Goal: Information Seeking & Learning: Learn about a topic

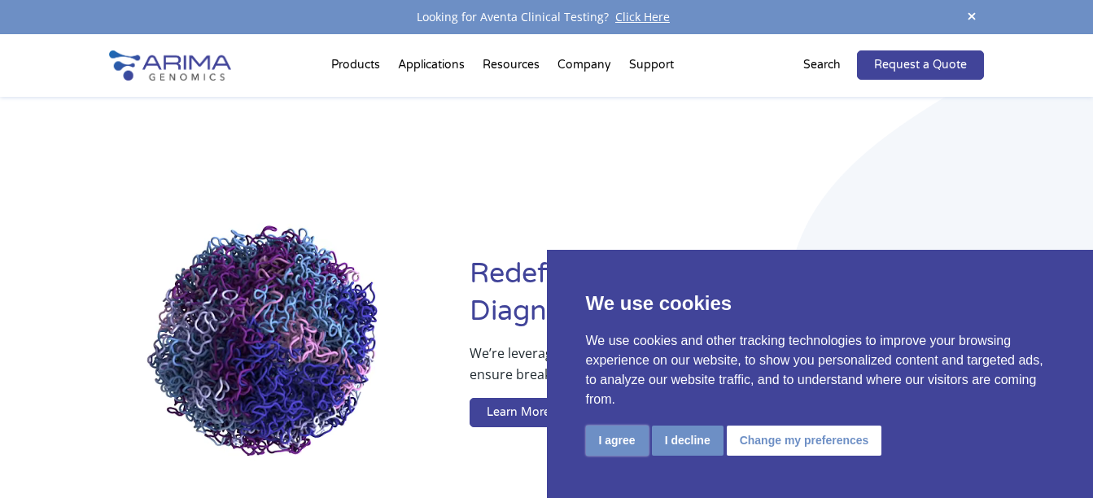
click at [624, 440] on button "I agree" at bounding box center [617, 441] width 63 height 30
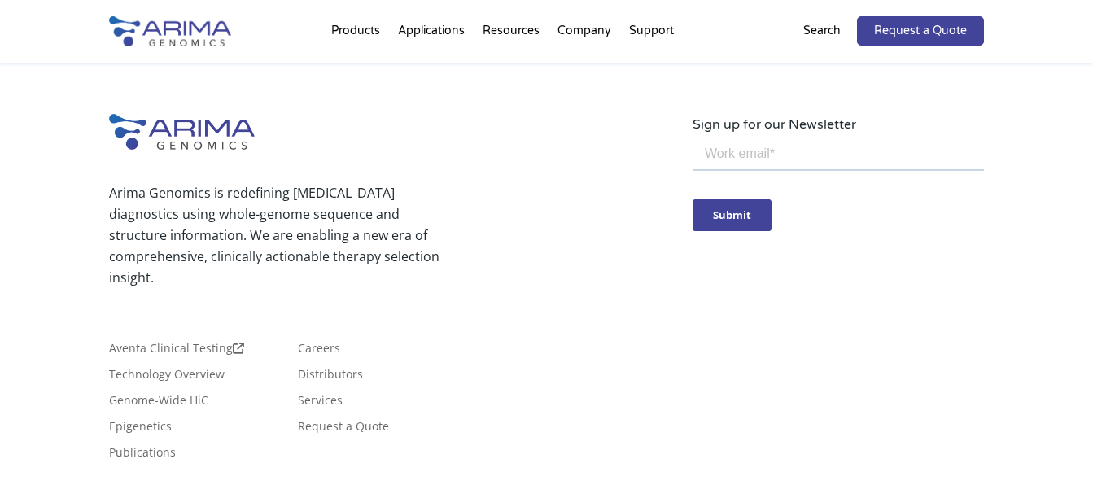
scroll to position [4063, 0]
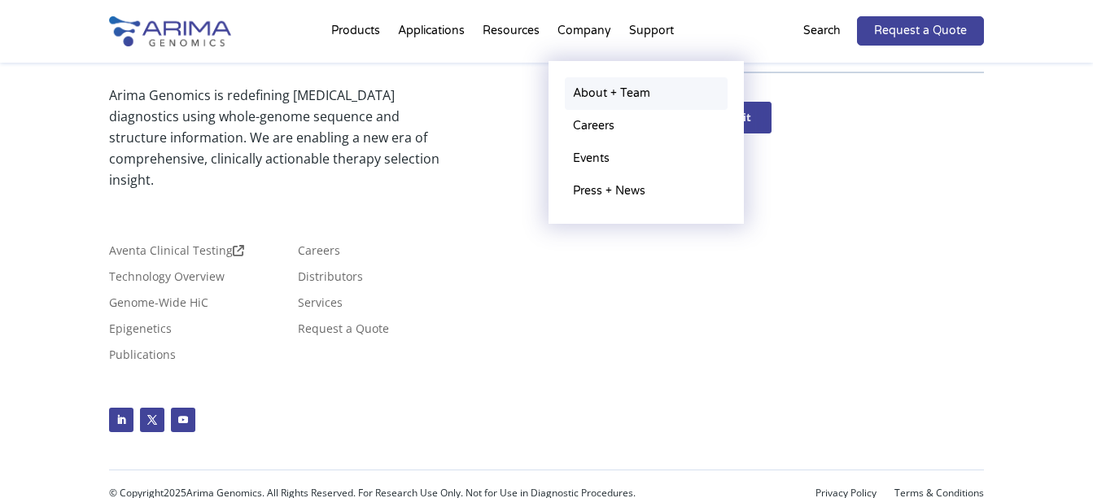
click at [607, 89] on link "About + Team" at bounding box center [646, 93] width 163 height 33
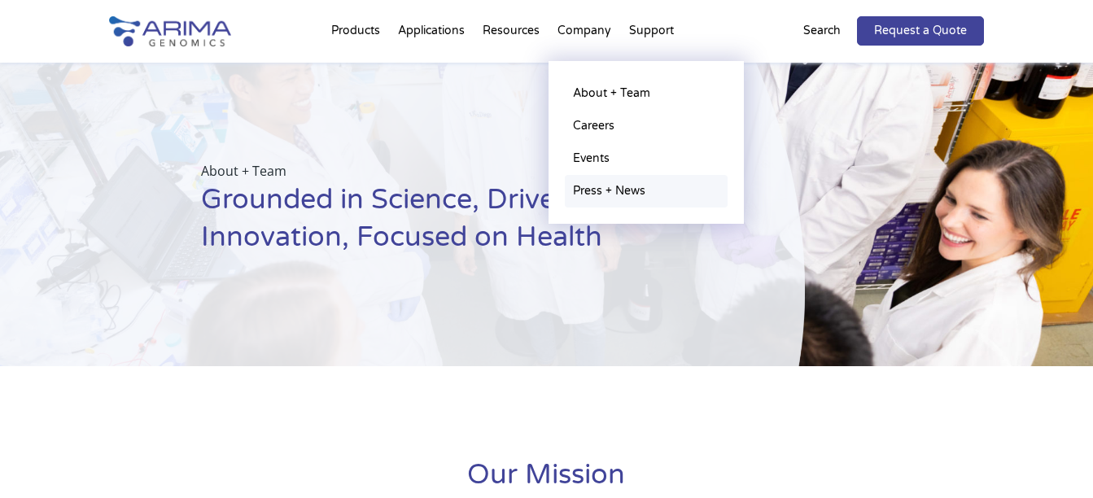
click at [612, 190] on link "Press + News" at bounding box center [646, 191] width 163 height 33
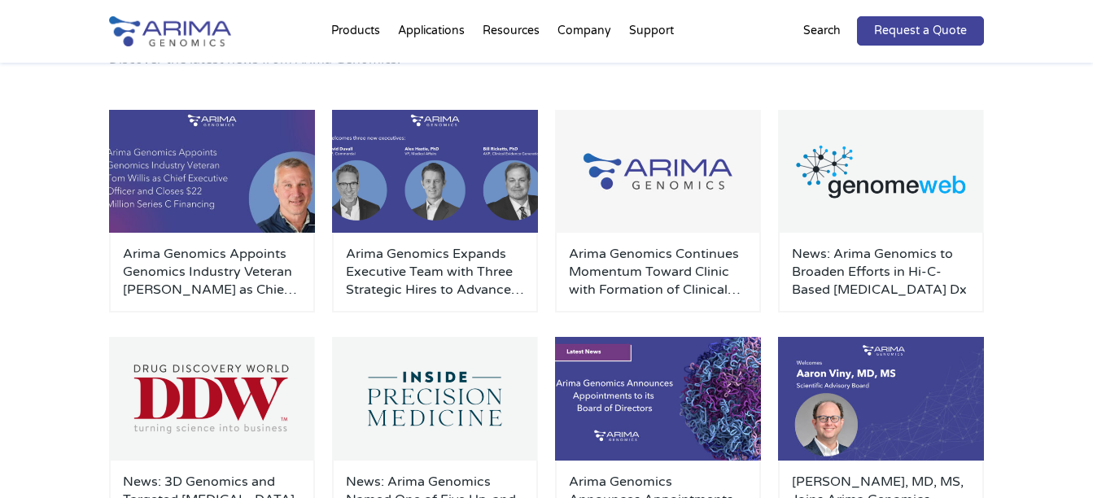
scroll to position [65, 0]
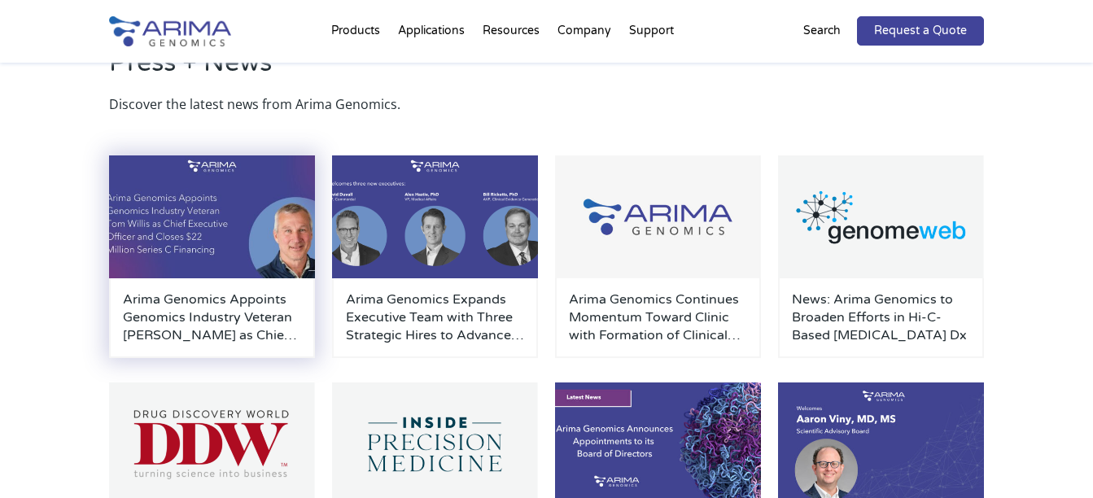
click at [182, 309] on h3 "Arima Genomics Appoints Genomics Industry Veteran Tom Willis as Chief Executive…" at bounding box center [211, 318] width 177 height 54
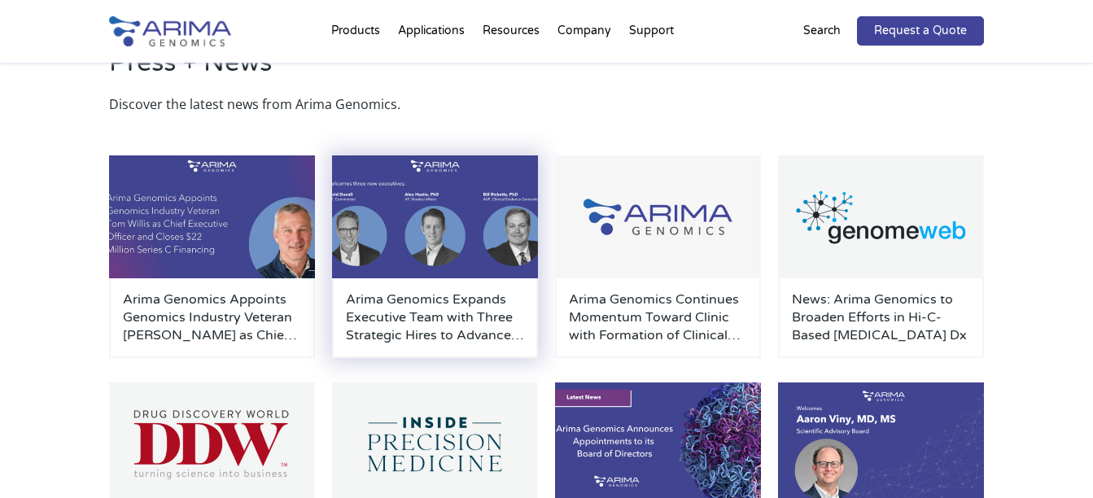
click at [457, 247] on img at bounding box center [434, 217] width 205 height 123
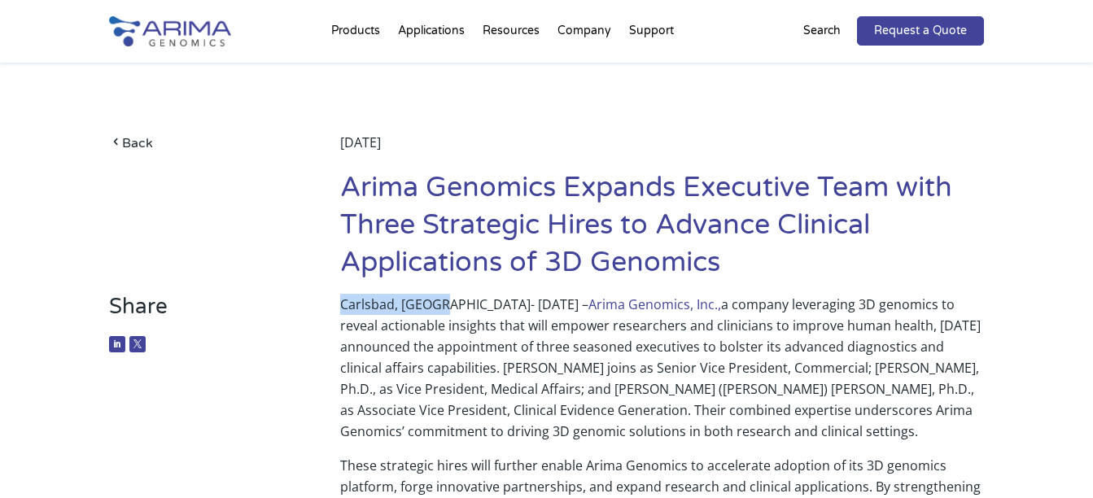
drag, startPoint x: 340, startPoint y: 302, endPoint x: 429, endPoint y: 306, distance: 88.8
click at [429, 306] on p "Carlsbad, [GEOGRAPHIC_DATA]- [DATE] – Arima Genomics, Inc., a company leveragin…" at bounding box center [662, 374] width 644 height 161
copy p "Carlsbad, [GEOGRAPHIC_DATA]."
